Goal: Task Accomplishment & Management: Manage account settings

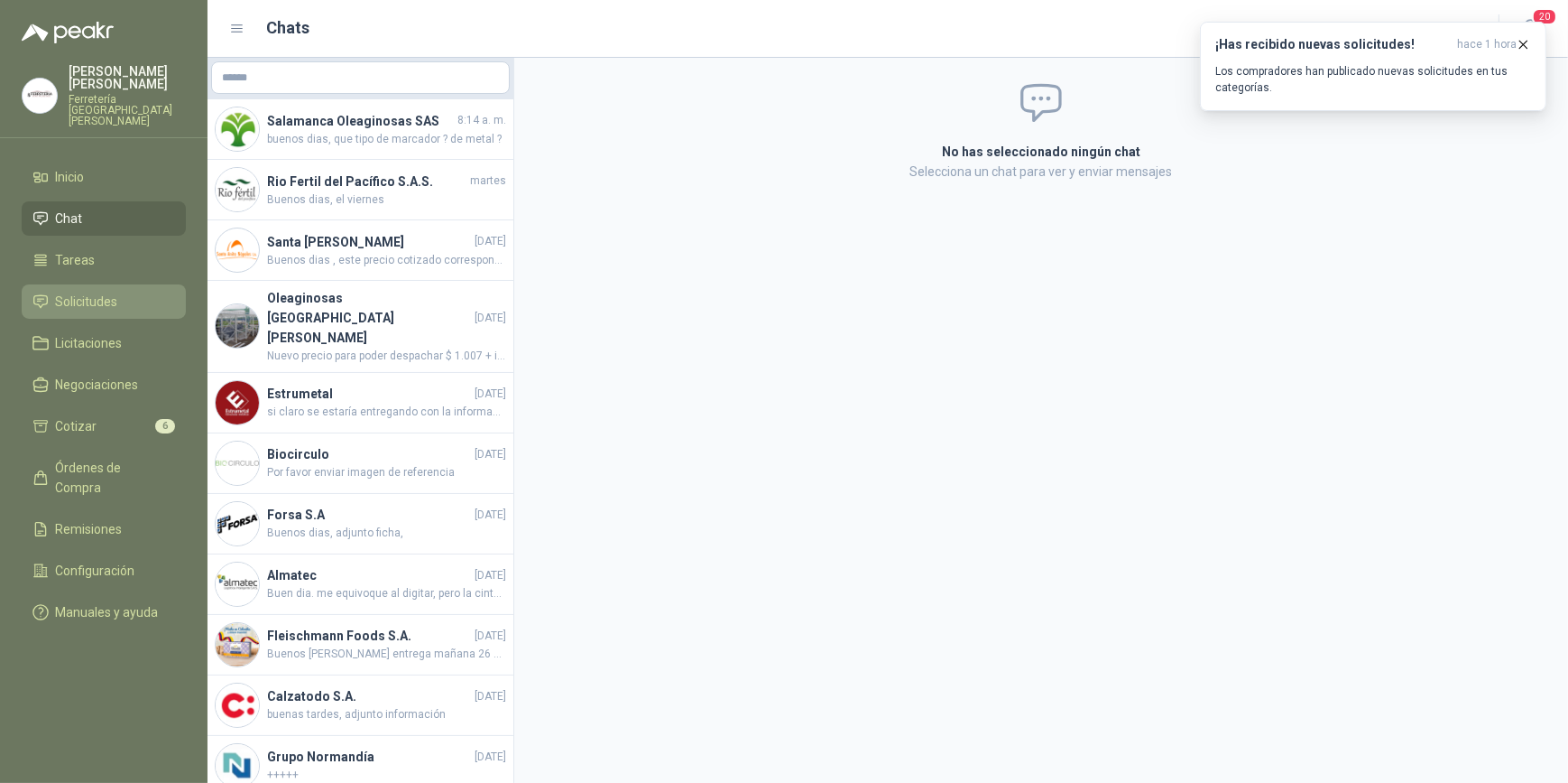
click at [108, 292] on span "Solicitudes" at bounding box center [86, 301] width 62 height 20
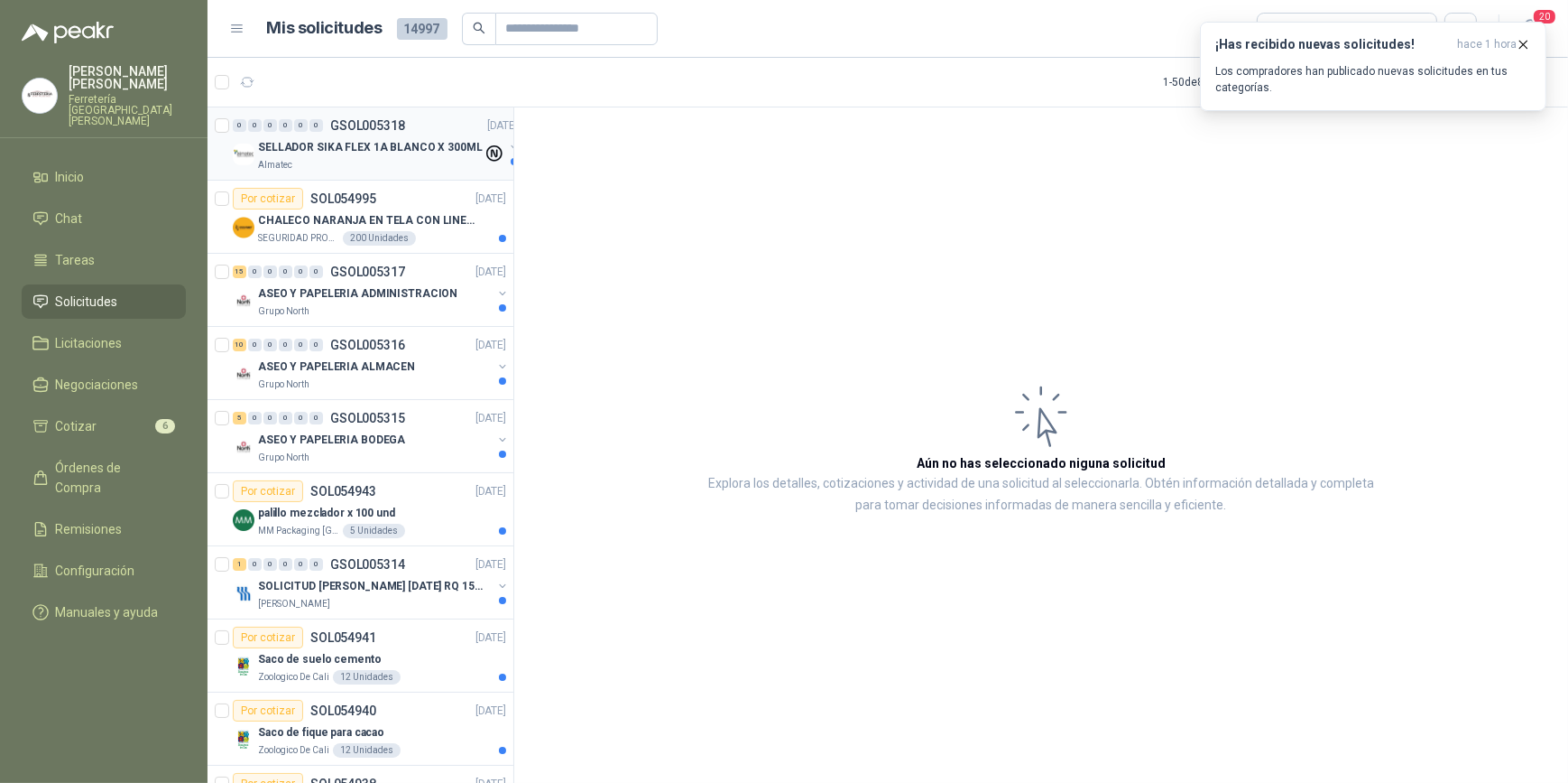
click at [343, 149] on p "SELLADOR SIKA FLEX 1A BLANCO X 300ML" at bounding box center [371, 147] width 225 height 17
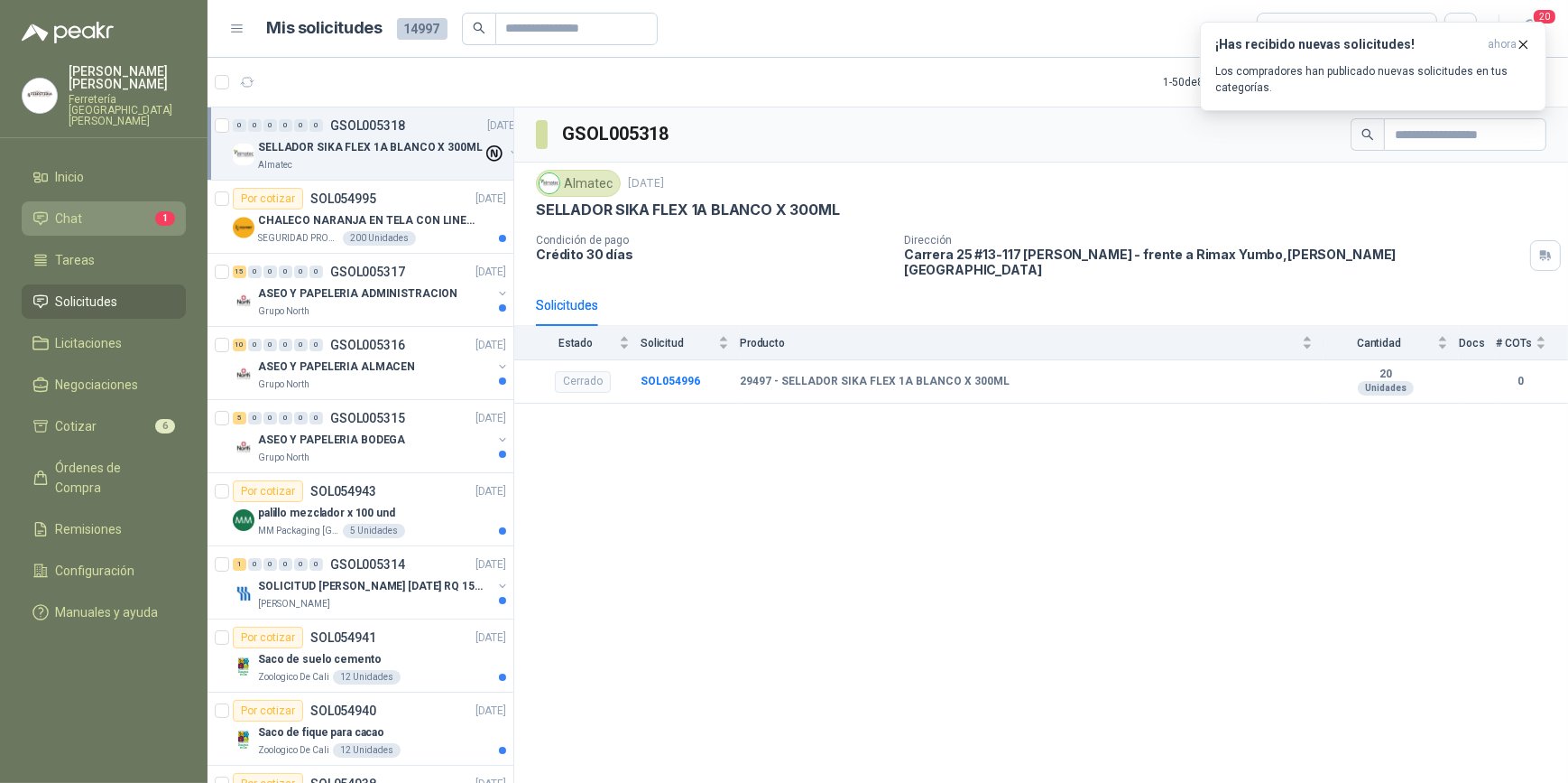
click at [129, 208] on li "Chat 1" at bounding box center [103, 218] width 142 height 20
